Goal: Use online tool/utility: Utilize a website feature to perform a specific function

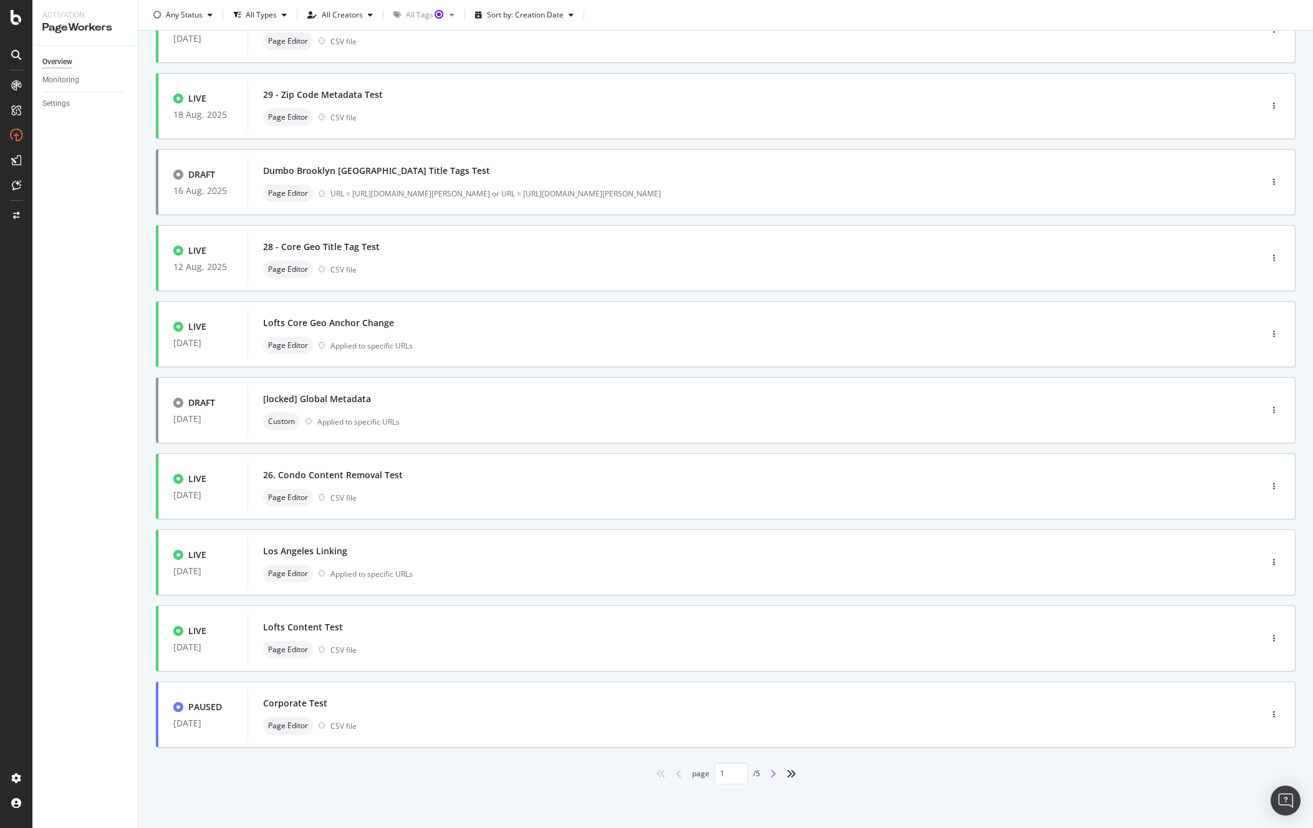
click at [770, 773] on icon "angle-right" at bounding box center [773, 774] width 6 height 10
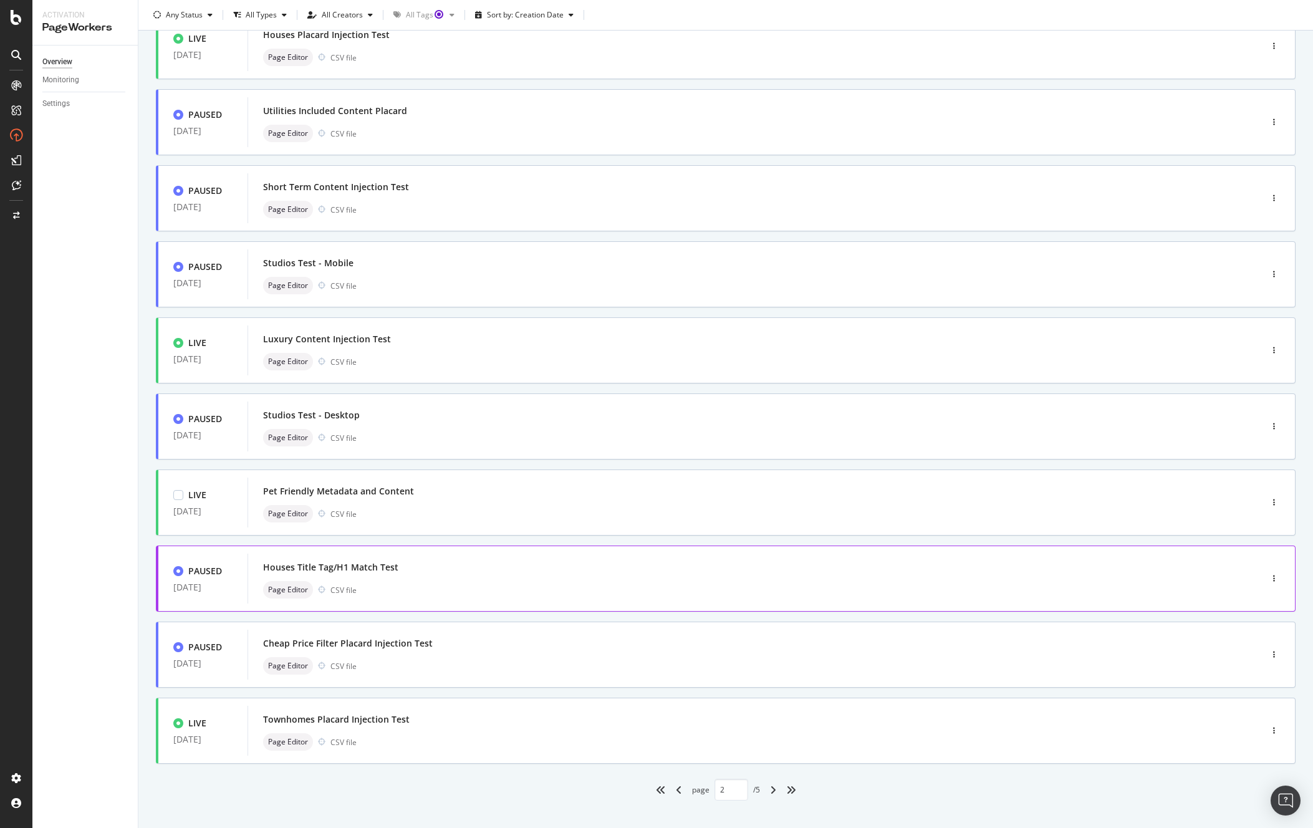
scroll to position [117, 0]
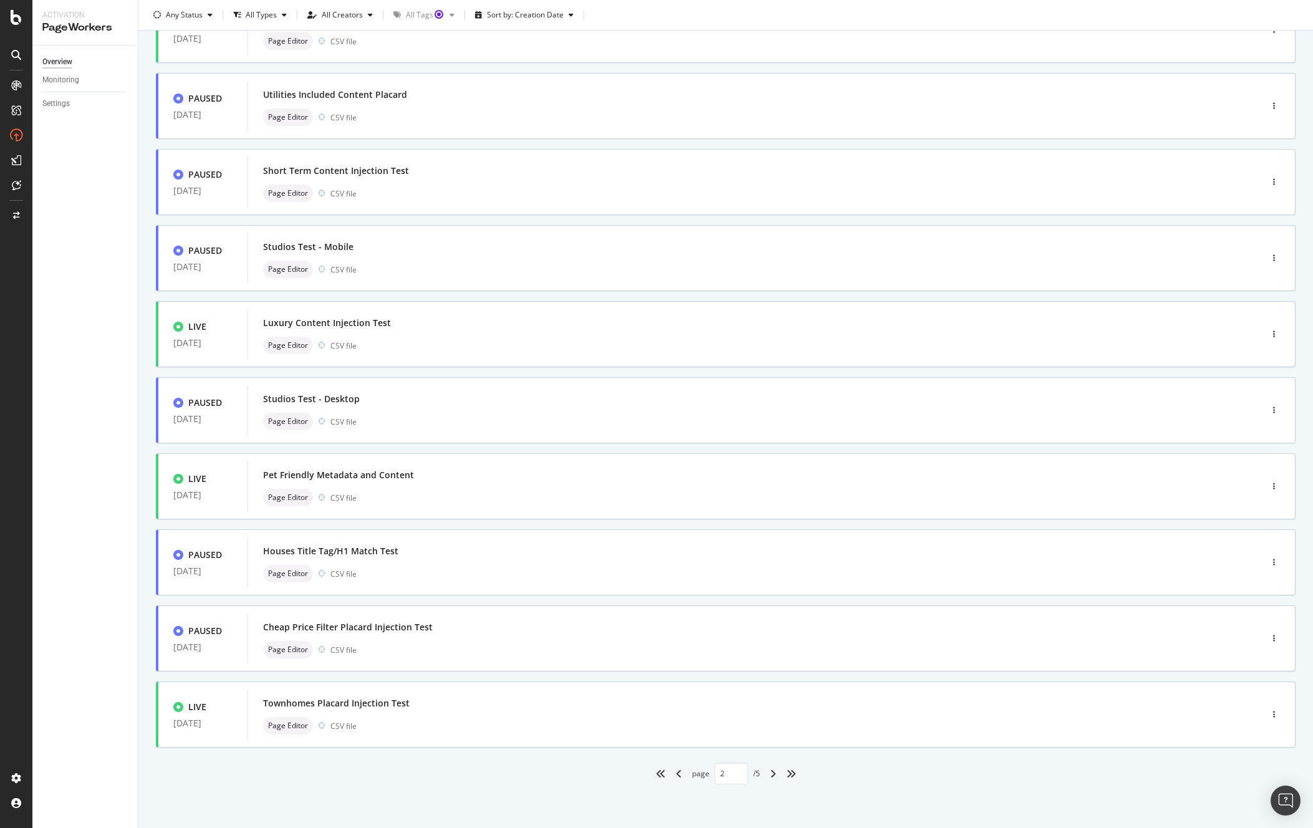
click at [771, 778] on div "angle-right" at bounding box center [773, 774] width 16 height 20
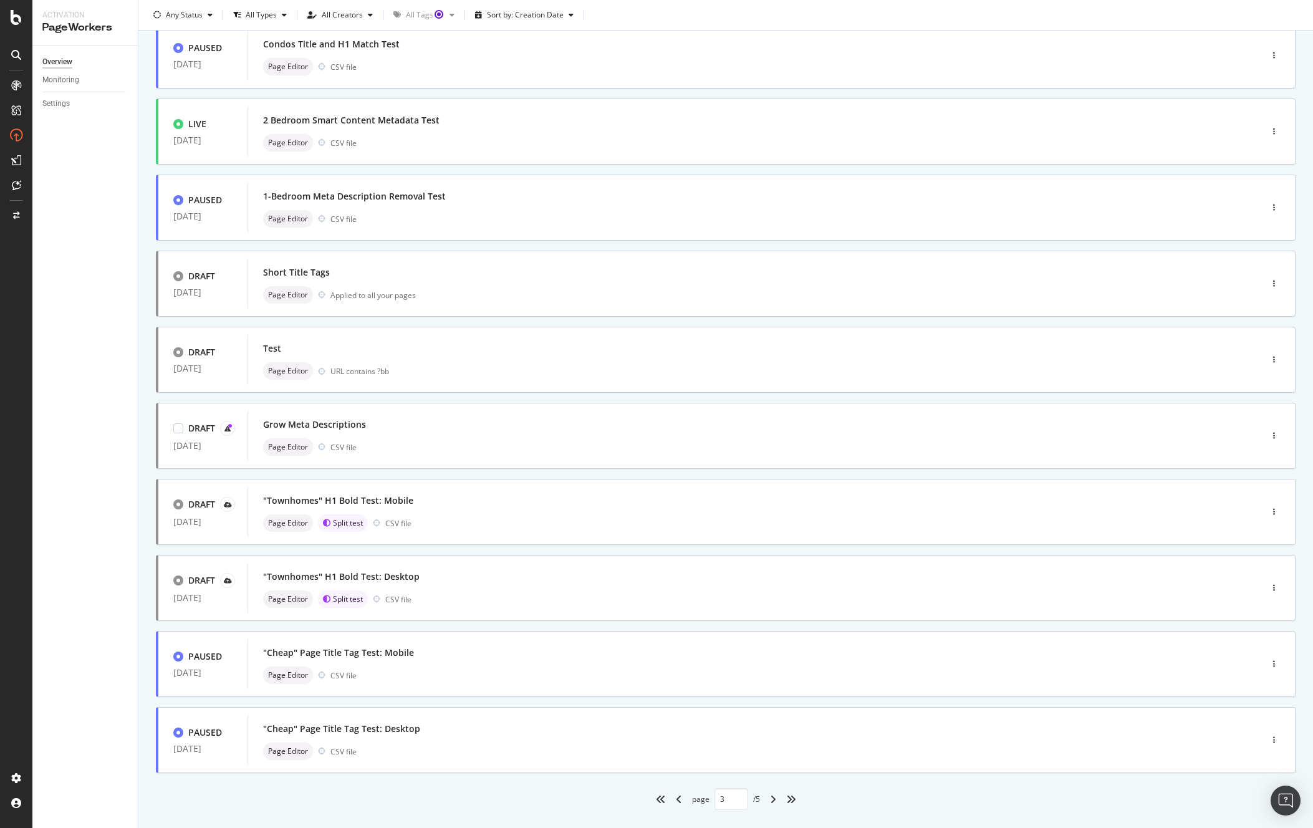
scroll to position [99, 0]
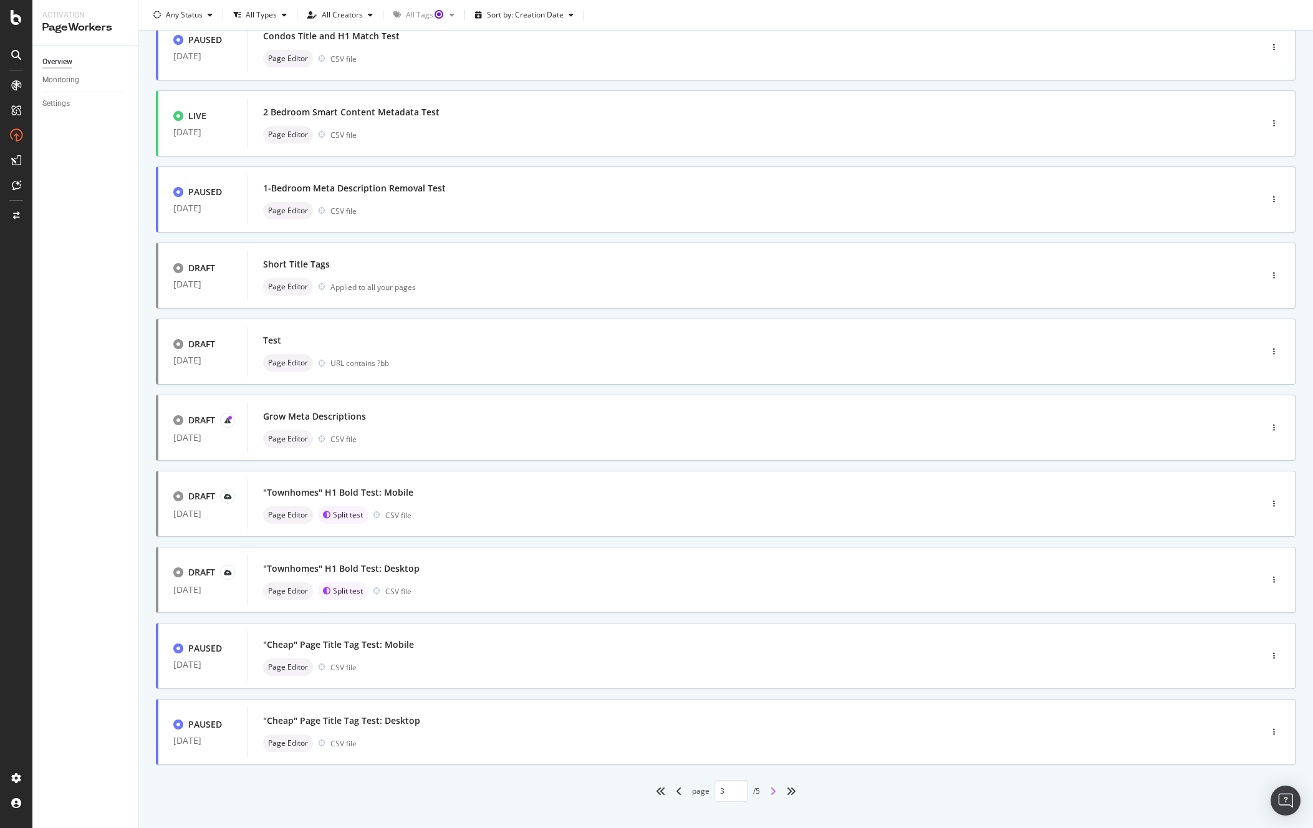
click at [770, 789] on icon "angle-right" at bounding box center [773, 791] width 6 height 10
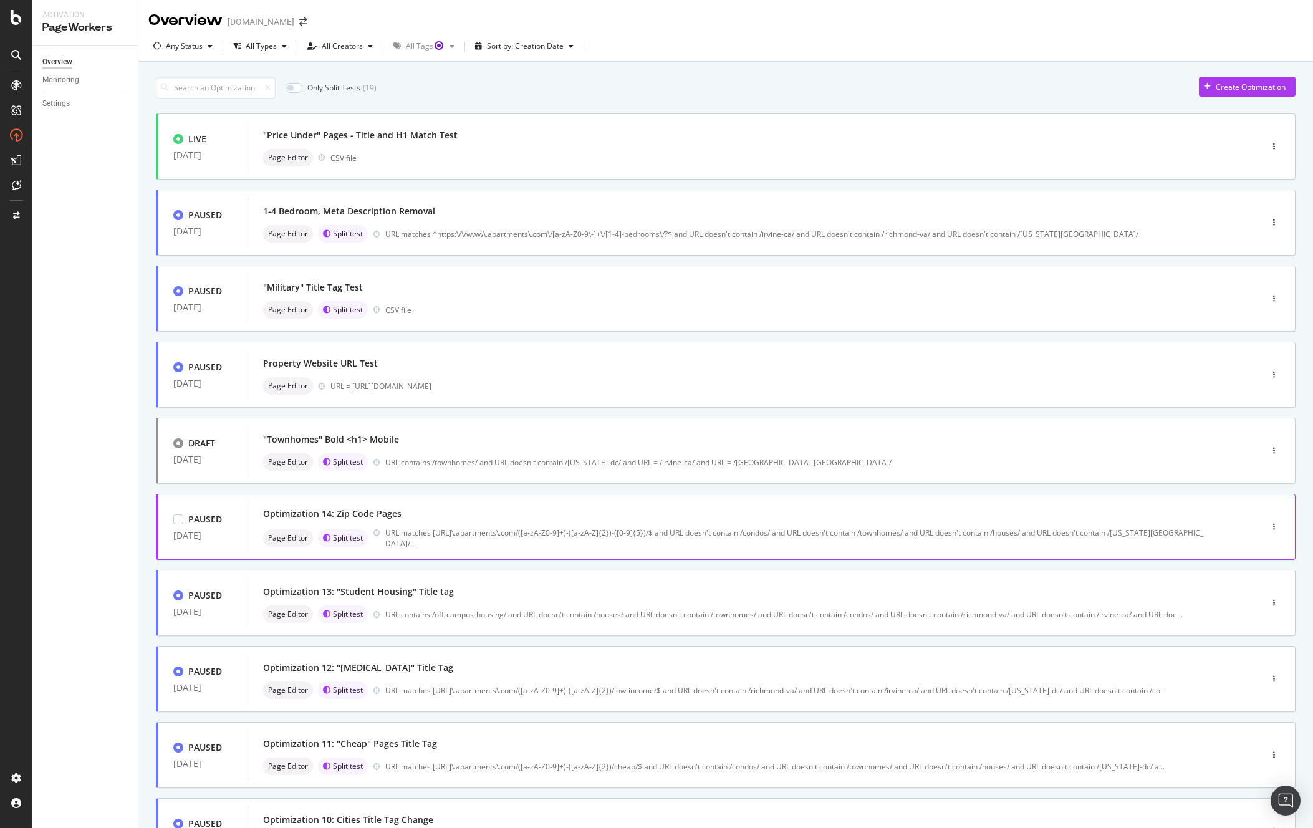
scroll to position [117, 0]
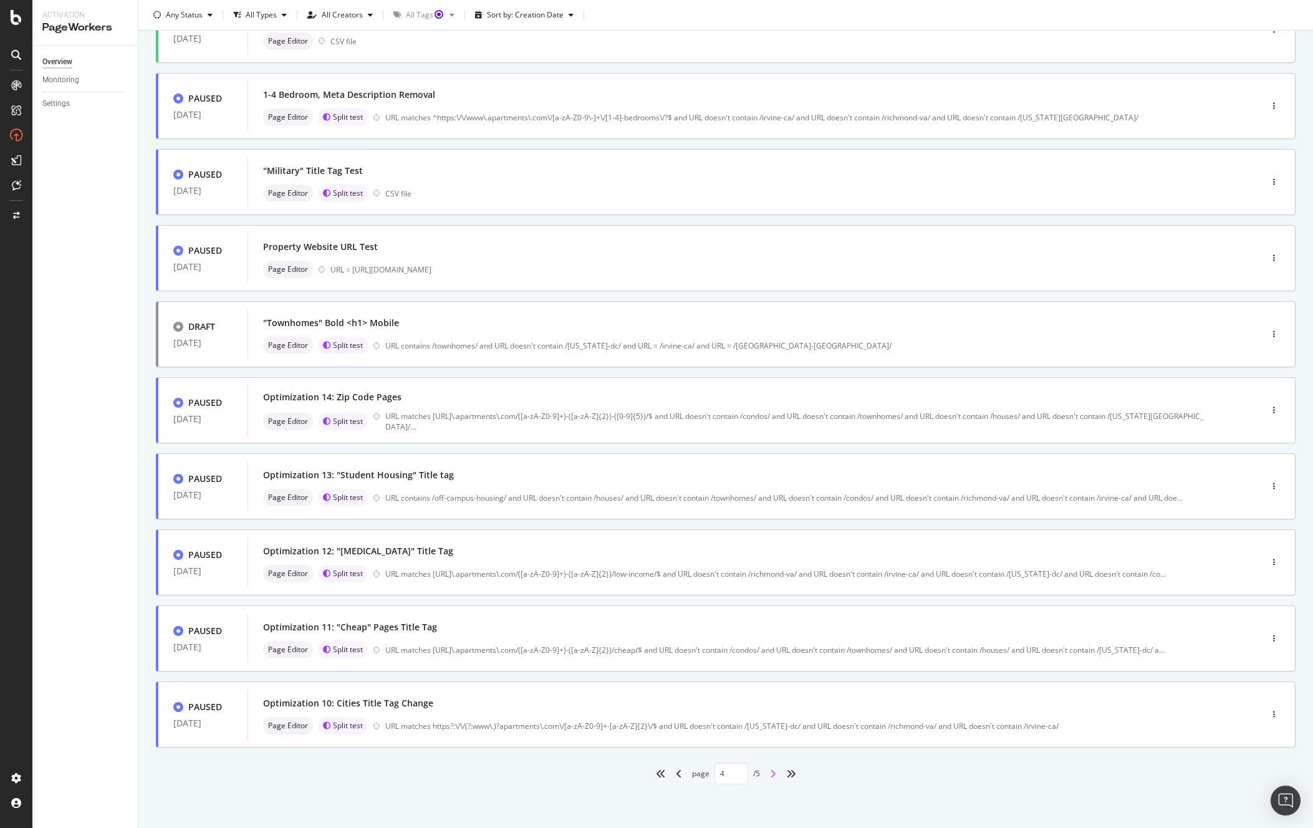
click at [770, 771] on icon "angle-right" at bounding box center [773, 774] width 6 height 10
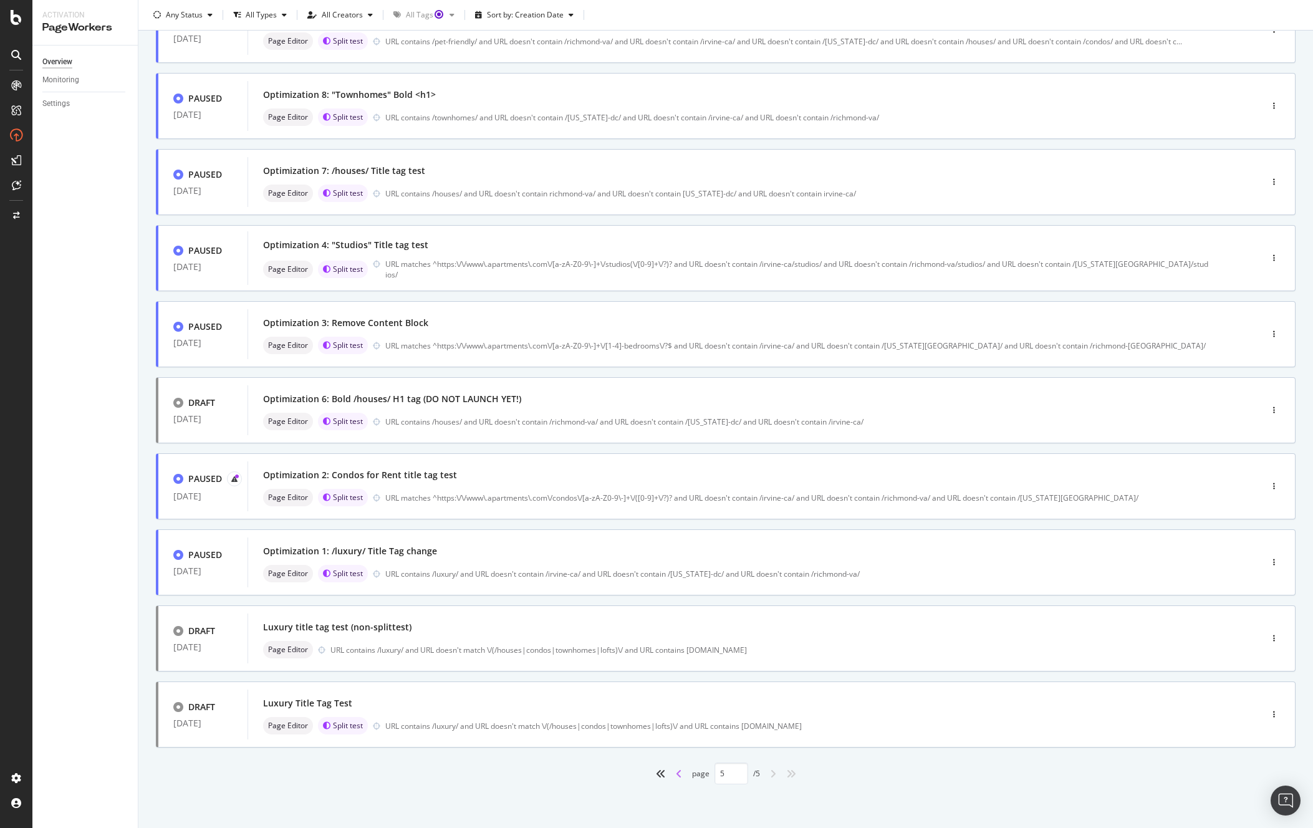
click at [676, 774] on icon "angle-left" at bounding box center [679, 774] width 6 height 10
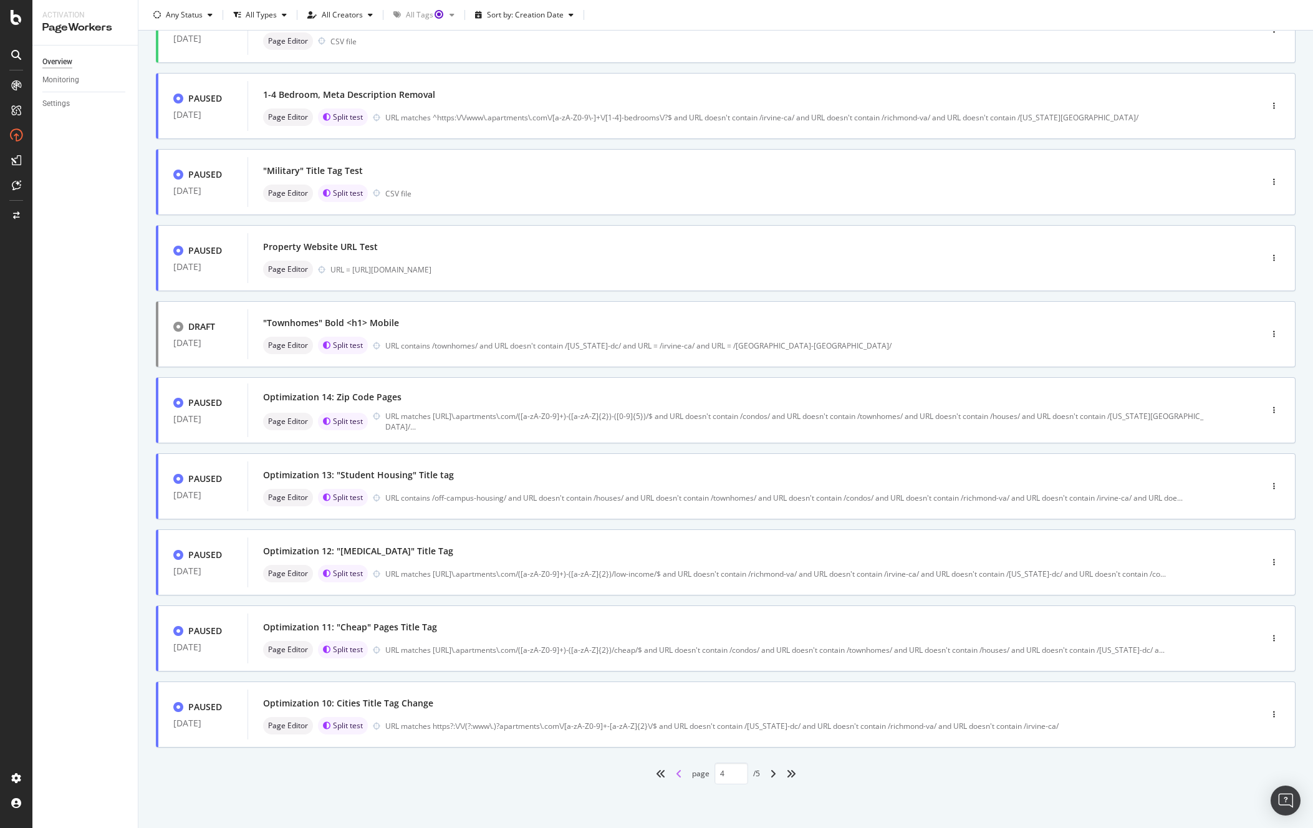
click at [676, 774] on icon "angle-left" at bounding box center [679, 774] width 6 height 10
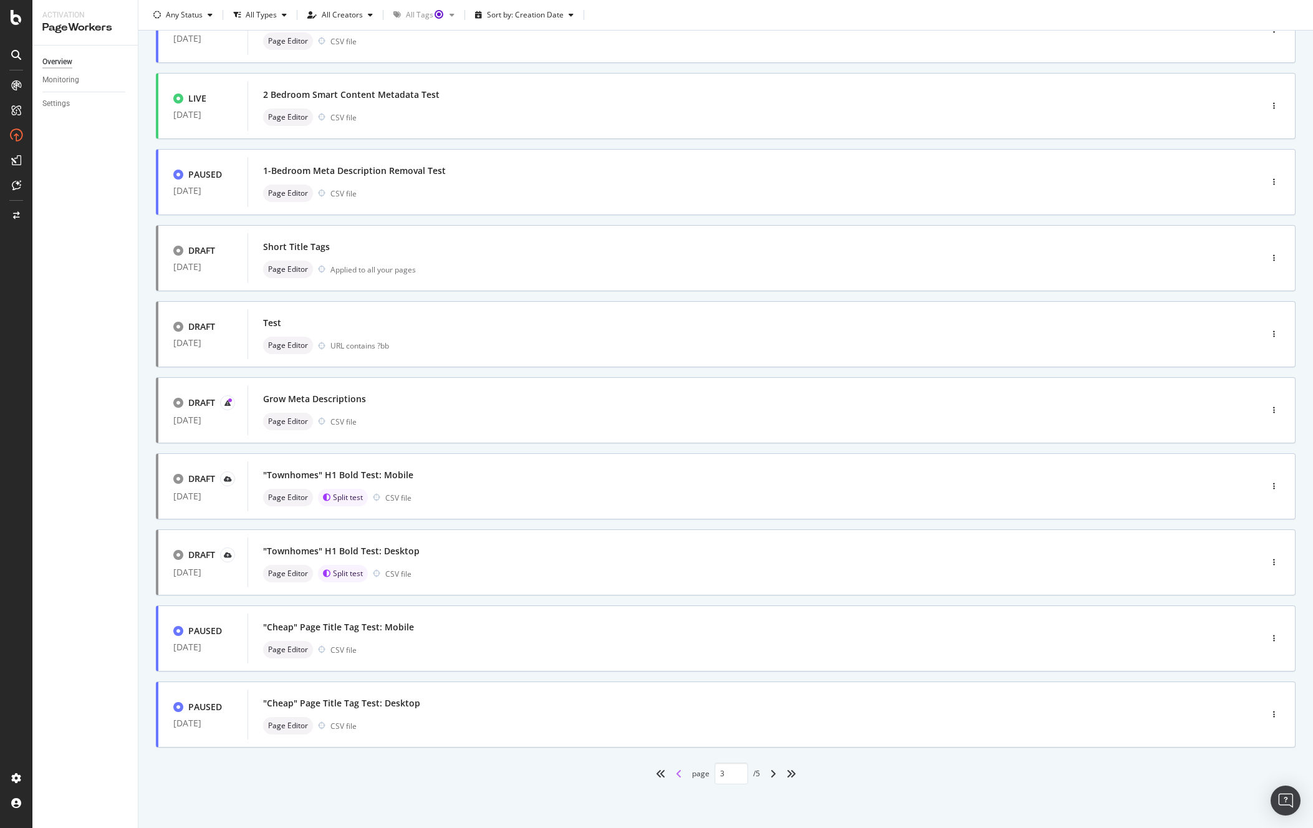
click at [676, 774] on icon "angle-left" at bounding box center [679, 774] width 6 height 10
type input "2"
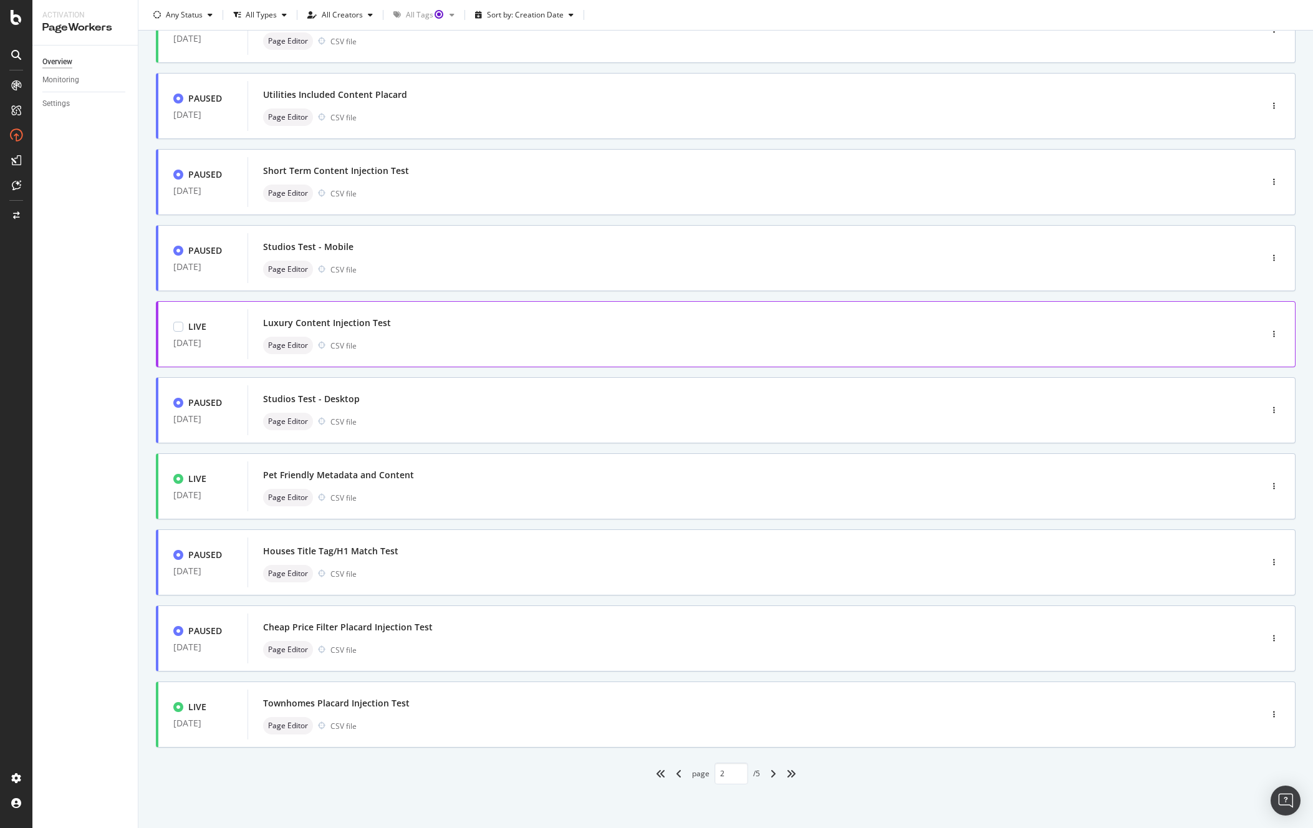
click at [381, 330] on div "Luxury Content Injection Test" at bounding box center [735, 322] width 945 height 17
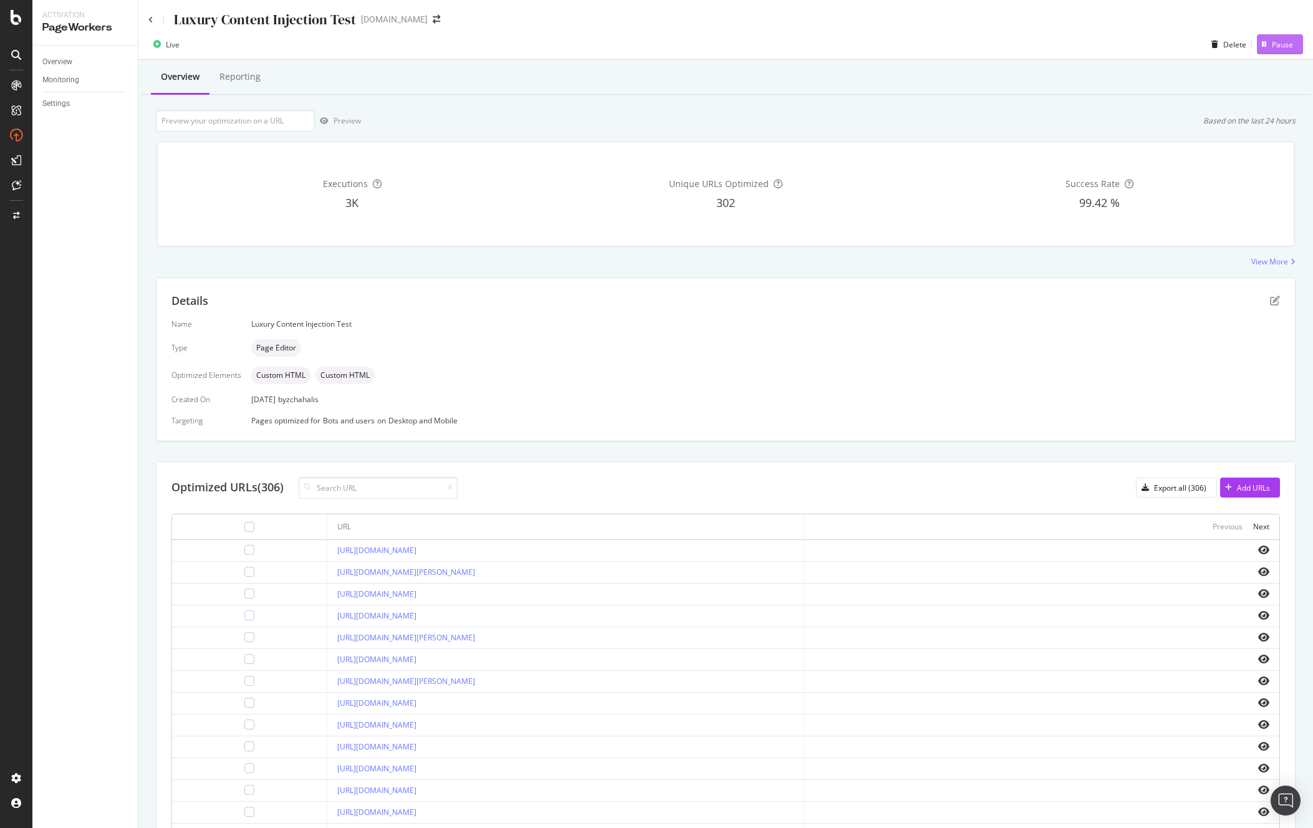
click at [1272, 49] on div "Pause" at bounding box center [1282, 44] width 21 height 11
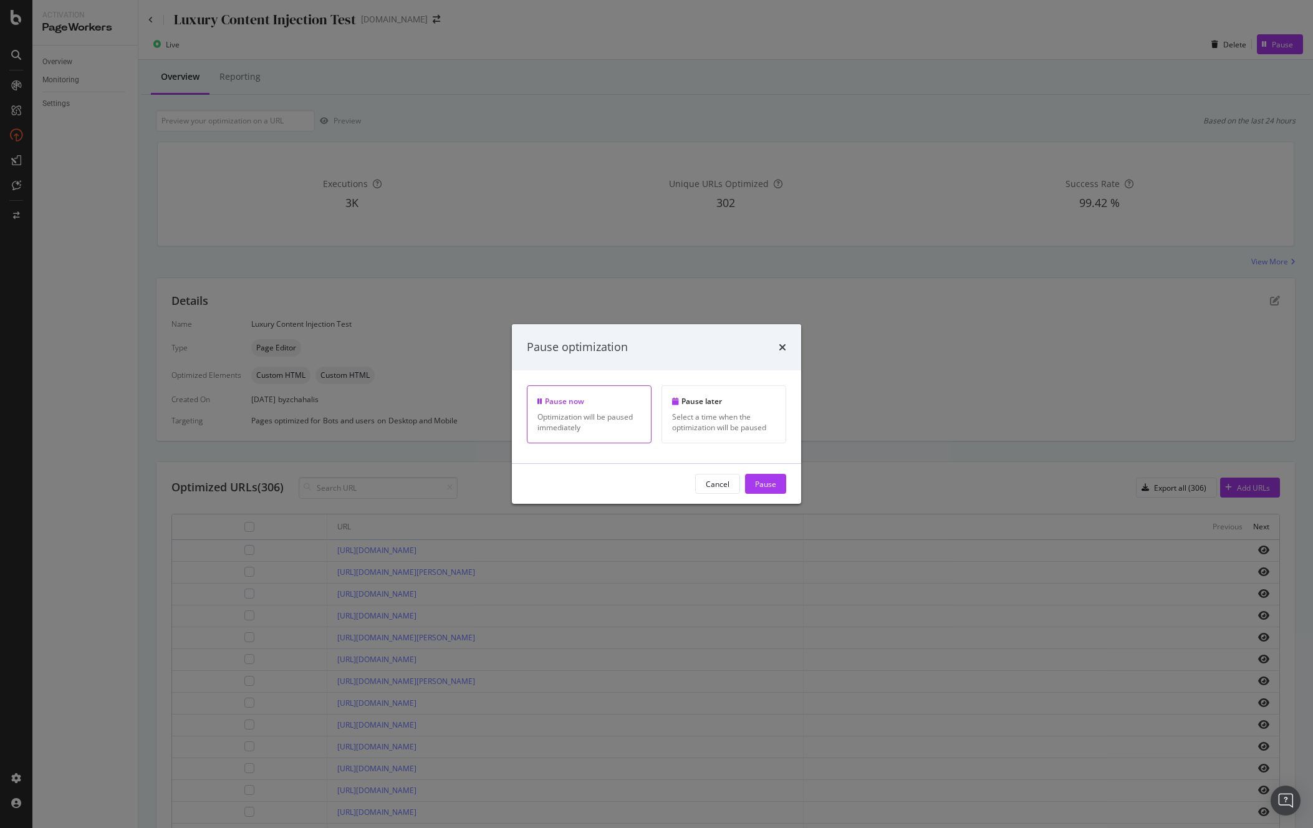
click at [772, 494] on div "Cancel Pause" at bounding box center [656, 484] width 289 height 40
click at [768, 480] on div "Pause" at bounding box center [765, 483] width 21 height 11
